Goal: Task Accomplishment & Management: Complete application form

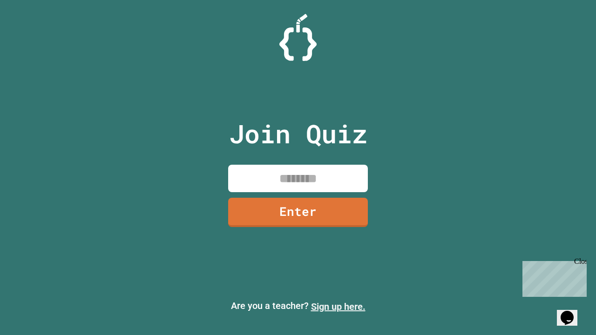
click at [338, 307] on link "Sign up here." at bounding box center [338, 306] width 54 height 11
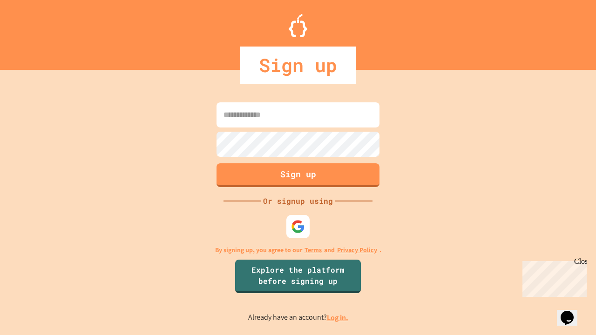
click at [338, 318] on link "Log in." at bounding box center [337, 318] width 21 height 10
